Goal: Check status: Check status

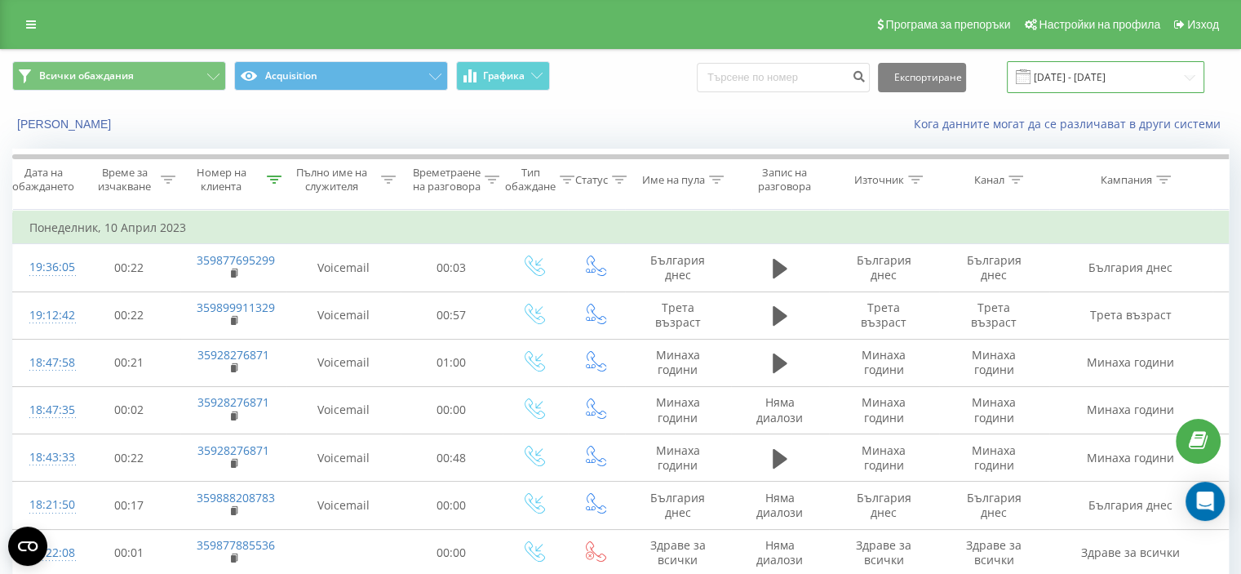
click at [1063, 77] on input "[DATE] - [DATE]" at bounding box center [1105, 77] width 197 height 32
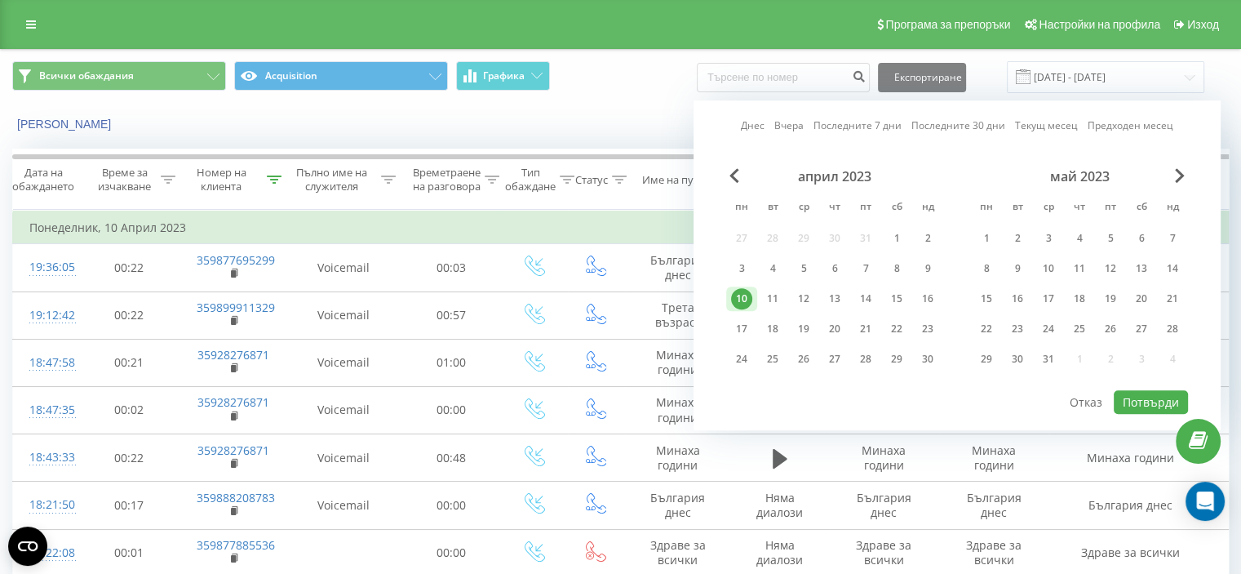
click at [764, 125] on link "Днес" at bounding box center [753, 126] width 24 height 16
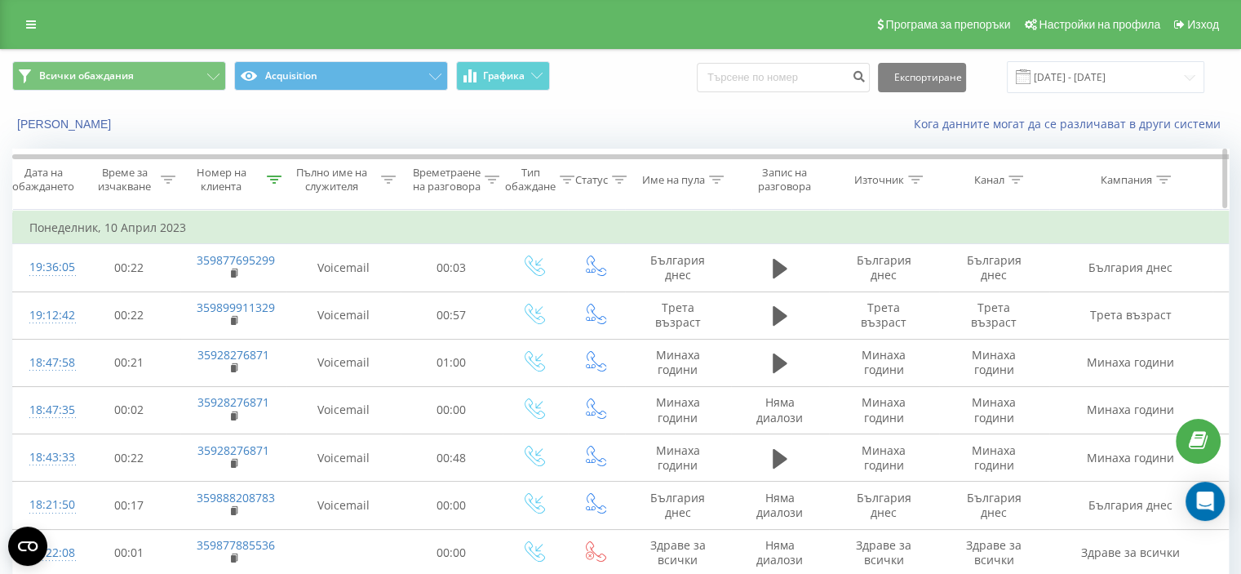
click at [272, 179] on icon at bounding box center [274, 179] width 15 height 8
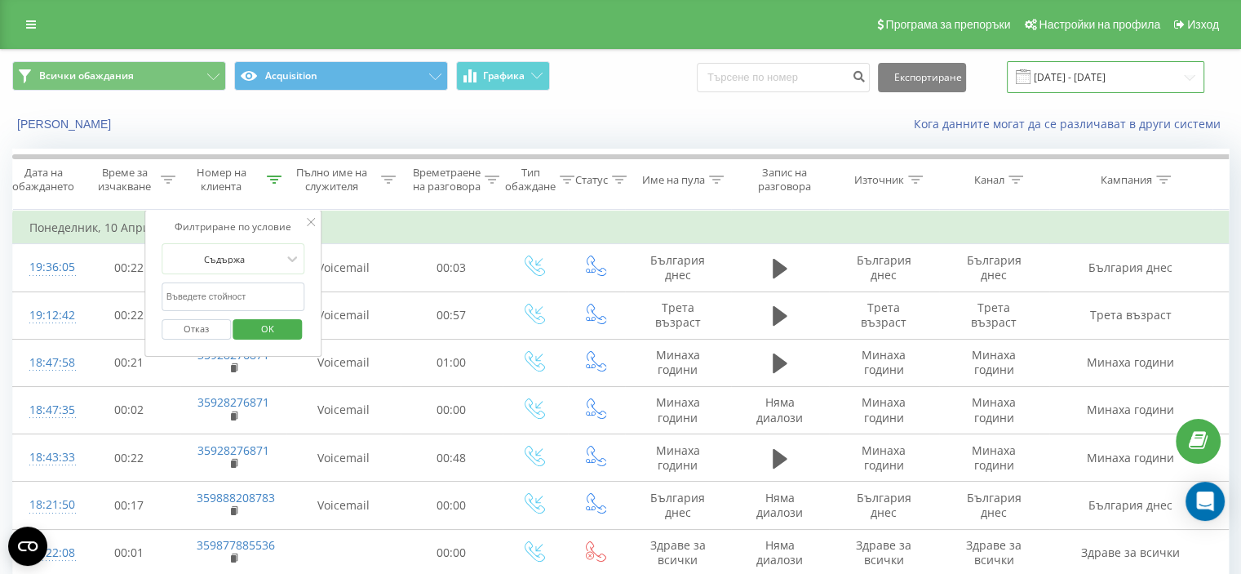
click at [1073, 73] on input "[DATE] - [DATE]" at bounding box center [1105, 77] width 197 height 32
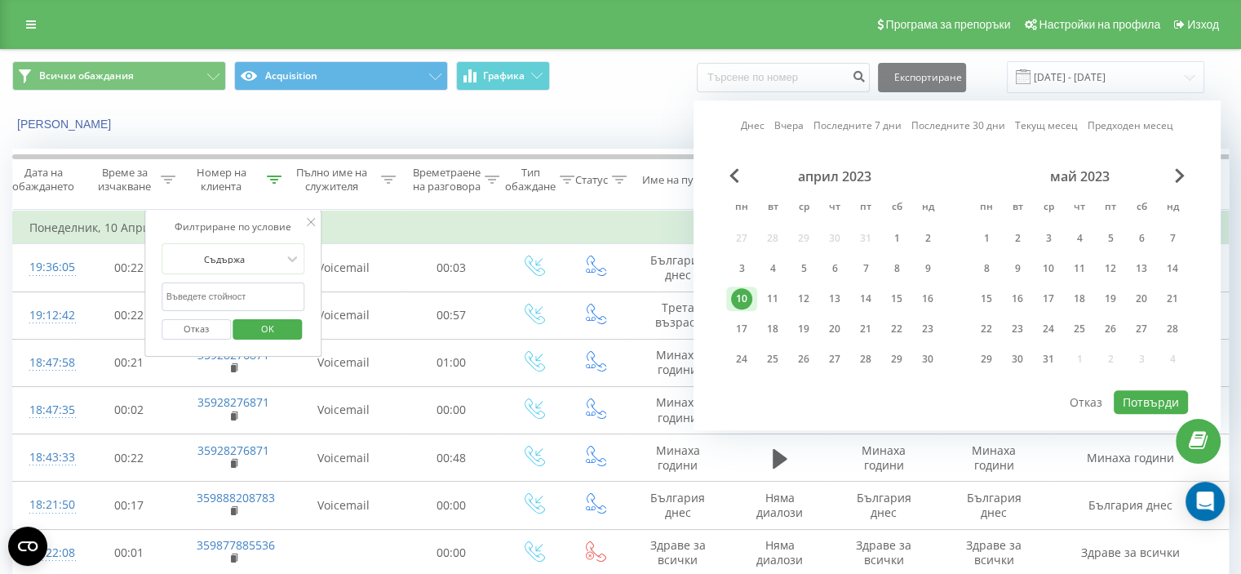
click at [755, 119] on link "Днес" at bounding box center [753, 126] width 24 height 16
click at [1158, 396] on button "Потвърди" at bounding box center [1151, 402] width 74 height 24
type input "[DATE] - [DATE]"
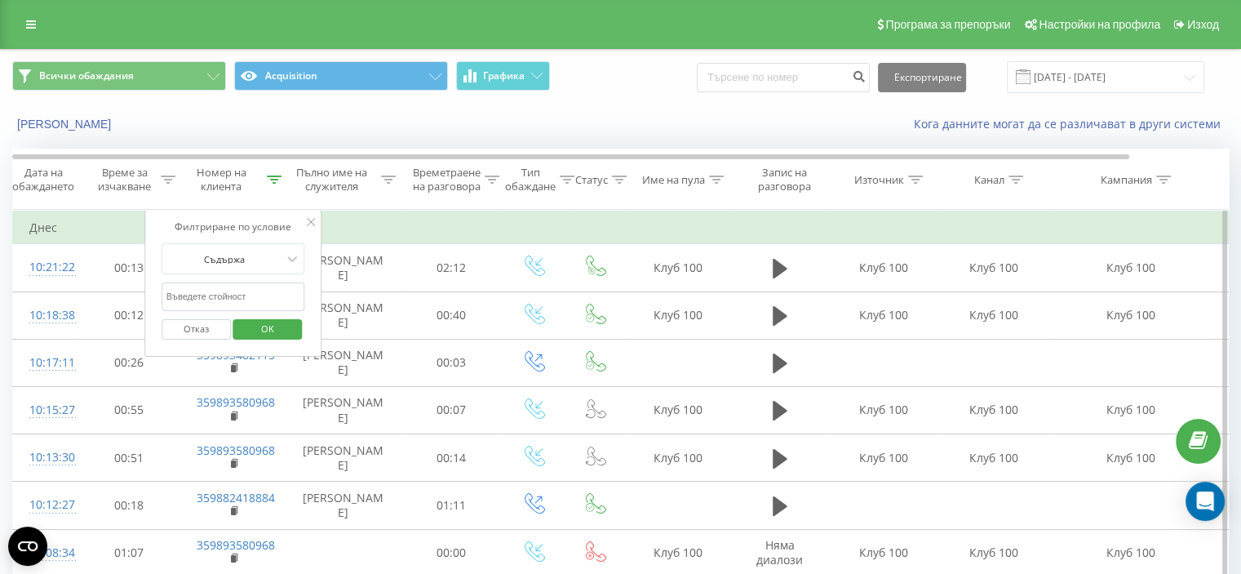
click at [241, 307] on input "text" at bounding box center [234, 296] width 144 height 29
paste input "[PHONE_NUMBER]"
type input "359882418884"
click button "OK" at bounding box center [267, 329] width 69 height 20
